Goal: Find specific page/section: Find specific page/section

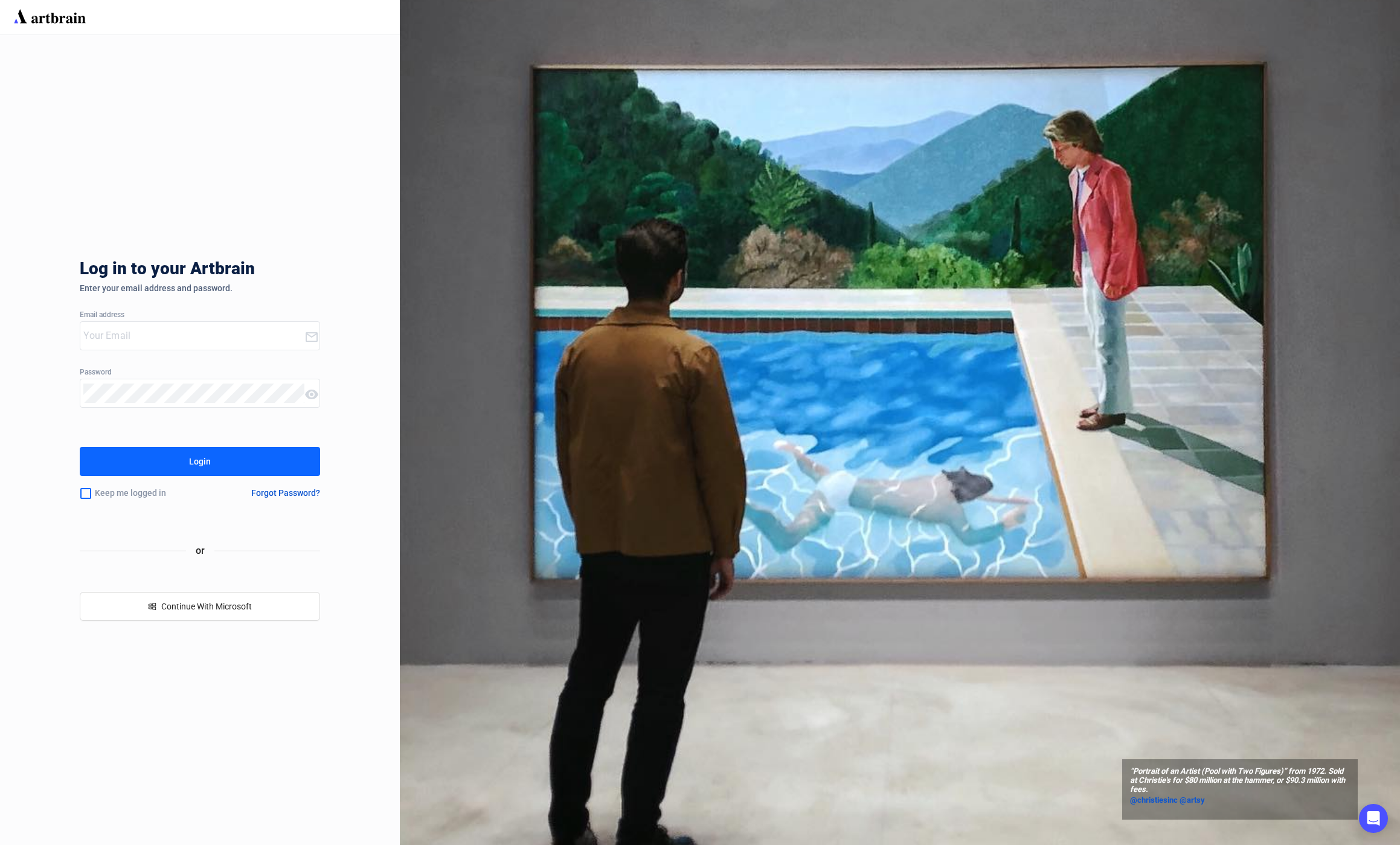
type input "[EMAIL_ADDRESS][DOMAIN_NAME]"
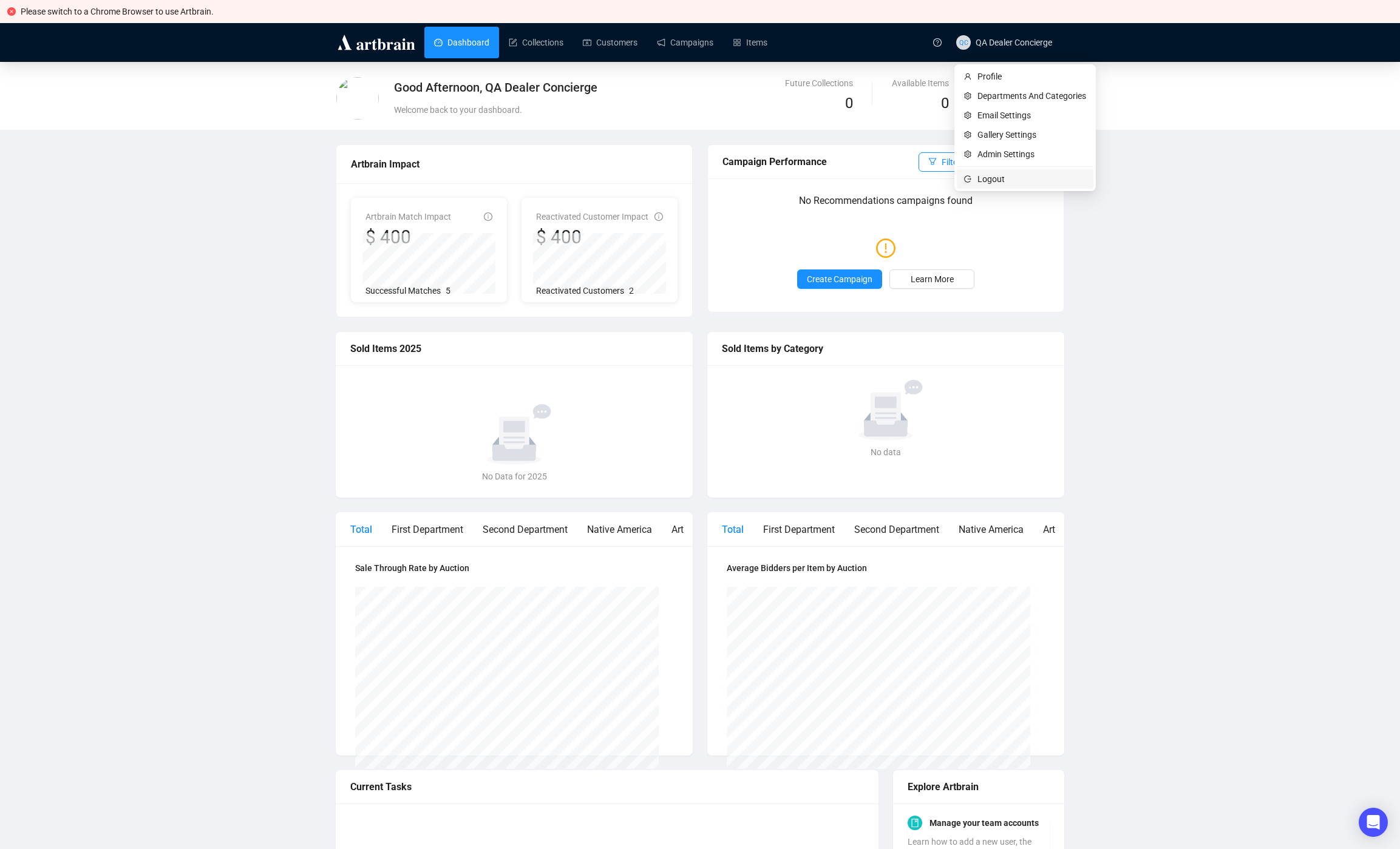
click at [998, 177] on span "Logout" at bounding box center [1031, 179] width 109 height 14
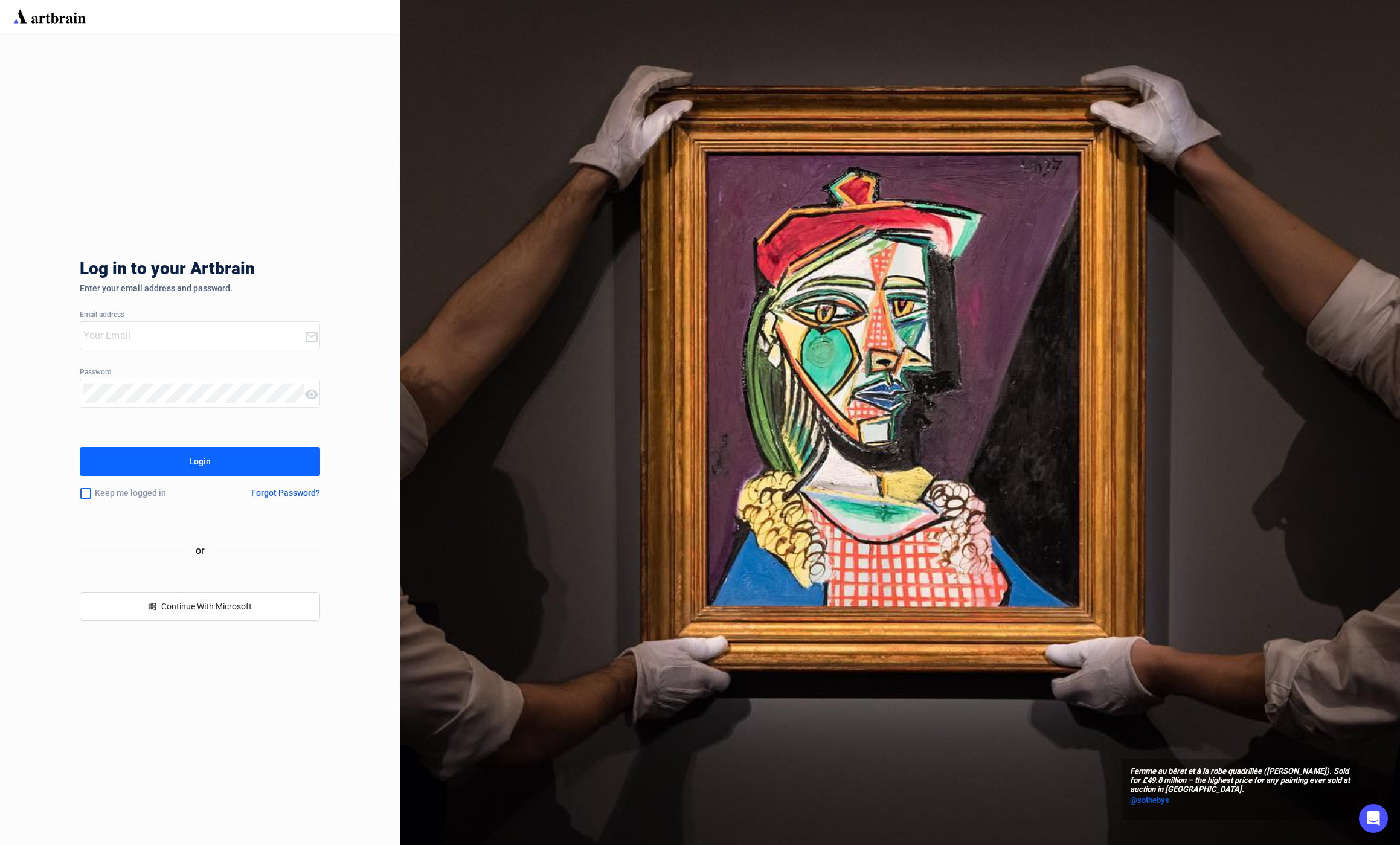
click at [0, 844] on com-1password-button at bounding box center [0, 845] width 0 height 0
type input "[EMAIL_ADDRESS][DOMAIN_NAME]"
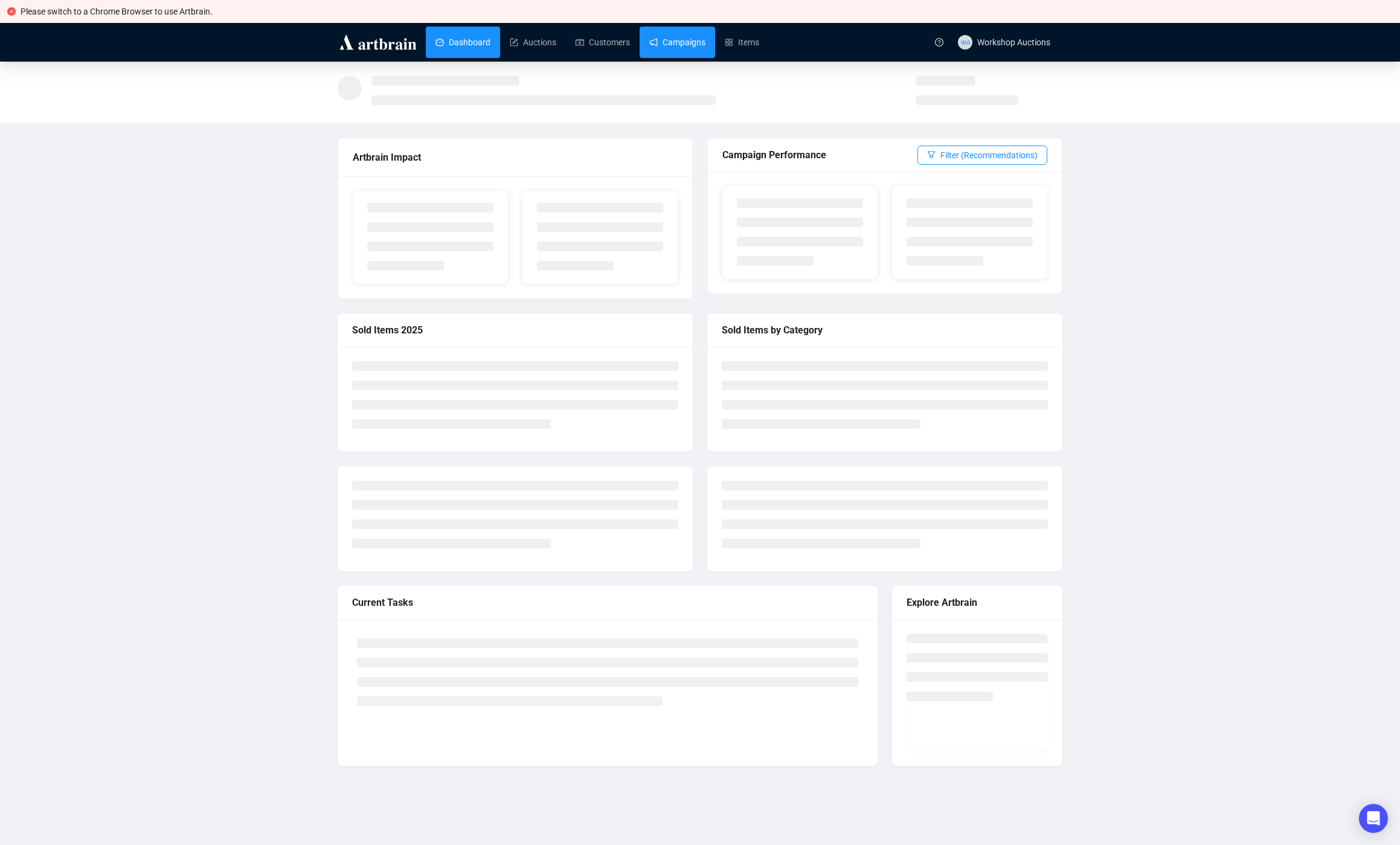
click at [702, 47] on link "Campaigns" at bounding box center [677, 42] width 56 height 32
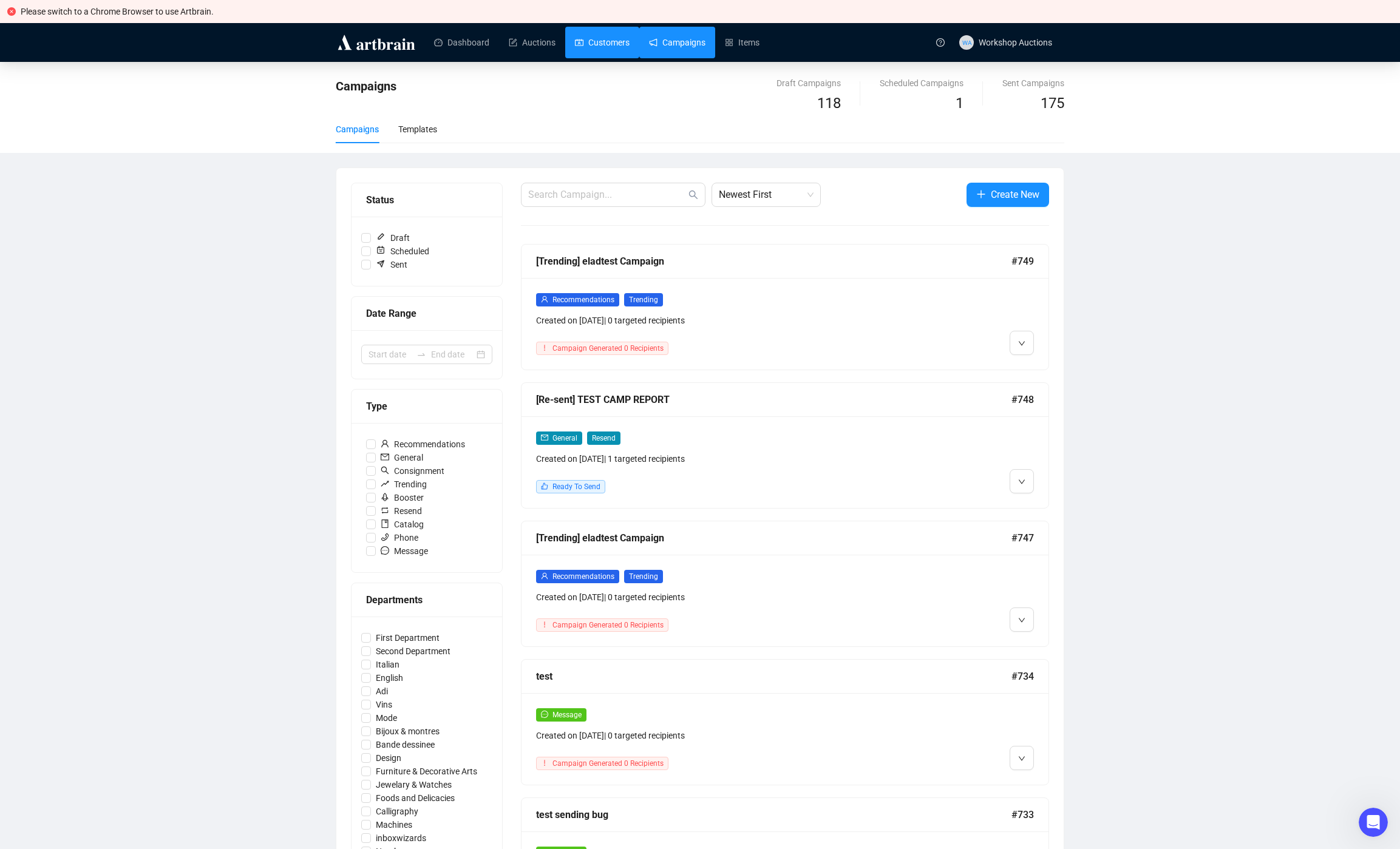
click at [602, 48] on link "Customers" at bounding box center [603, 43] width 55 height 32
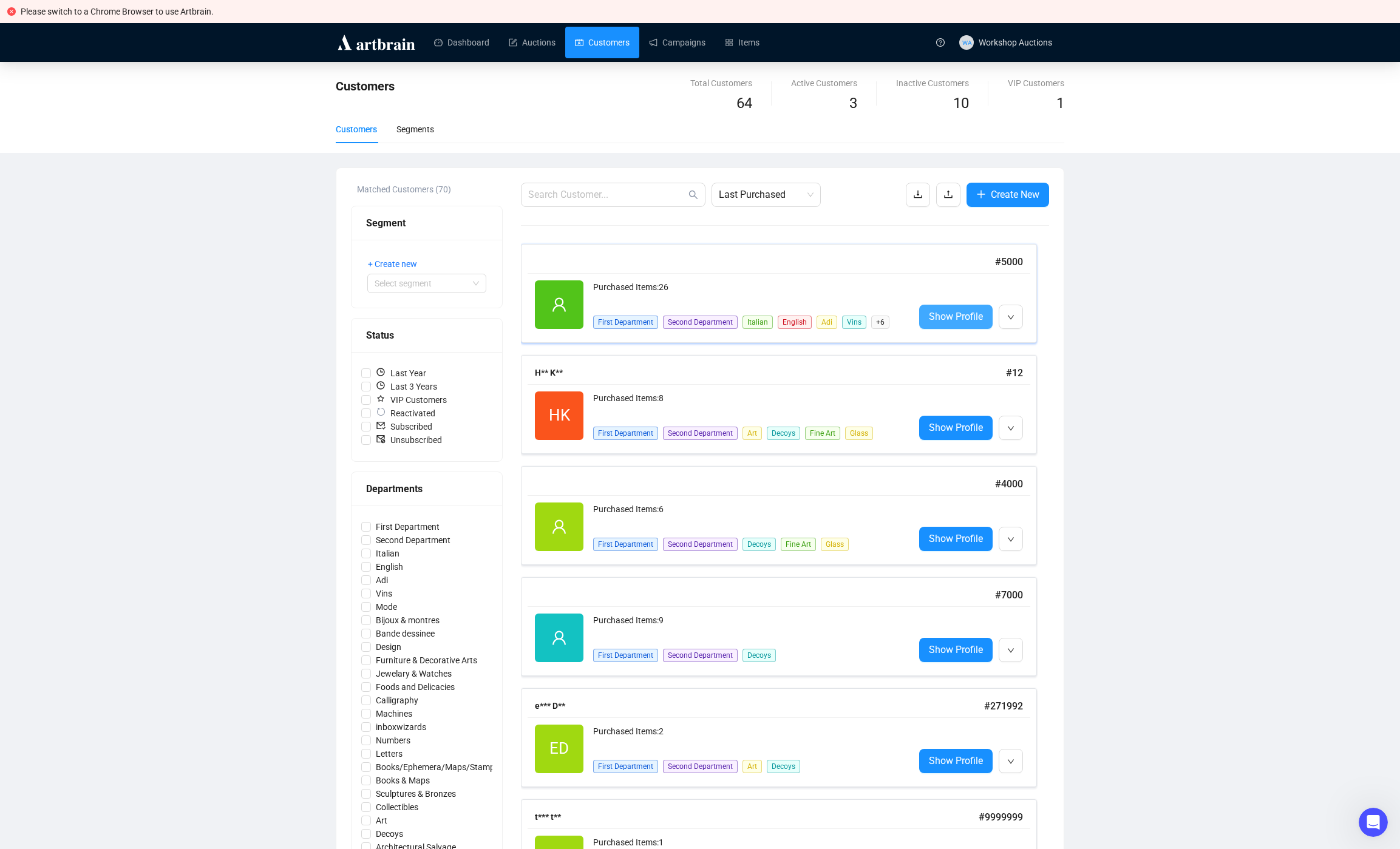
click at [953, 317] on span "Show Profile" at bounding box center [955, 316] width 54 height 15
